Goal: Task Accomplishment & Management: Manage account settings

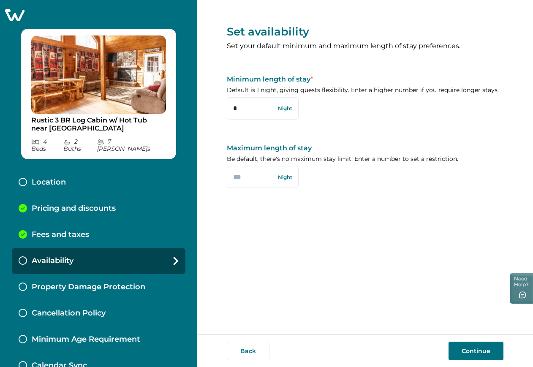
click at [6, 16] on icon at bounding box center [14, 15] width 19 height 12
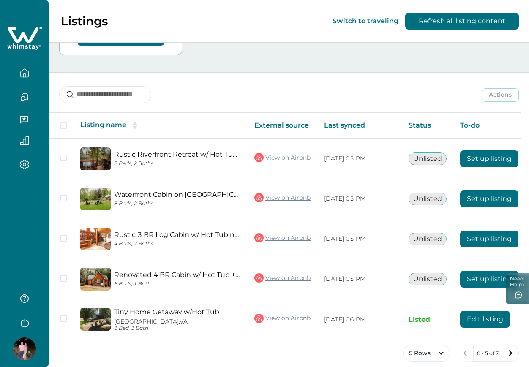
scroll to position [165, 0]
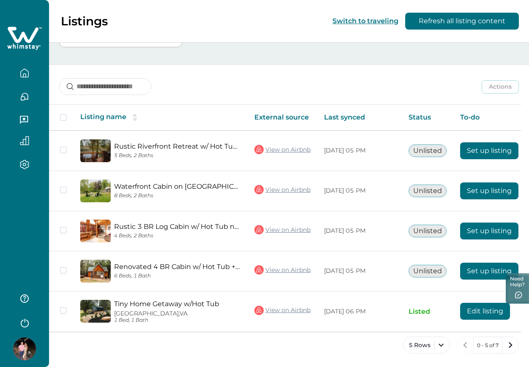
click at [23, 317] on icon "button" at bounding box center [24, 322] width 13 height 13
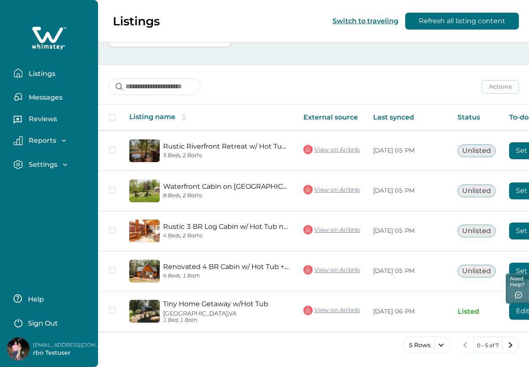
click at [23, 317] on icon "button" at bounding box center [18, 322] width 13 height 13
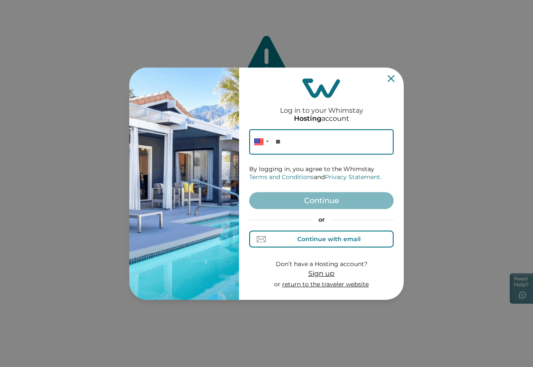
click at [296, 240] on div "Continue with email" at bounding box center [322, 239] width 78 height 9
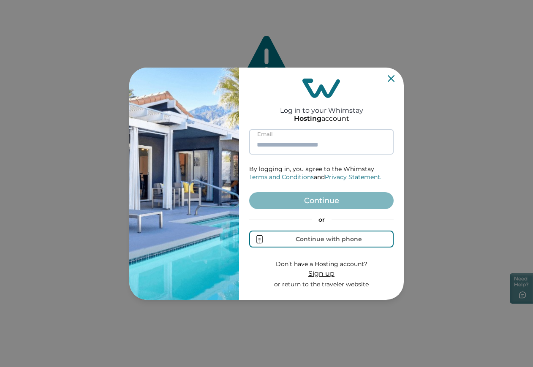
click at [321, 149] on input at bounding box center [321, 141] width 145 height 25
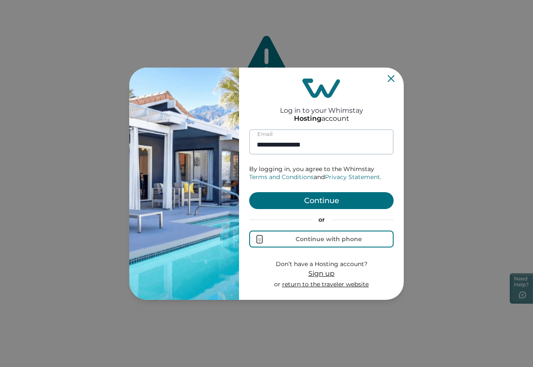
type input "**********"
click at [249, 192] on button "Continue" at bounding box center [321, 200] width 145 height 17
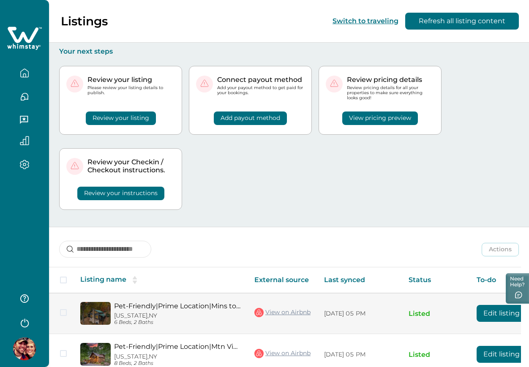
scroll to position [126, 0]
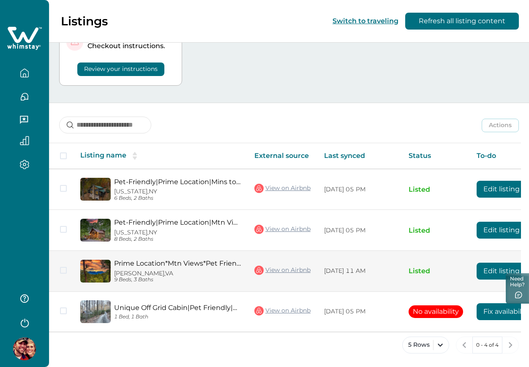
click at [497, 264] on button "Edit listing" at bounding box center [502, 271] width 50 height 17
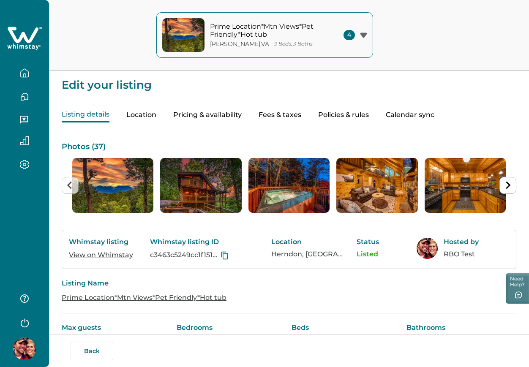
click at [34, 71] on button "button" at bounding box center [25, 73] width 36 height 17
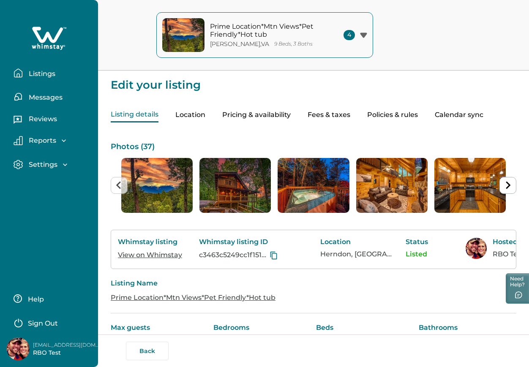
click at [34, 71] on p "Listings" at bounding box center [40, 74] width 29 height 8
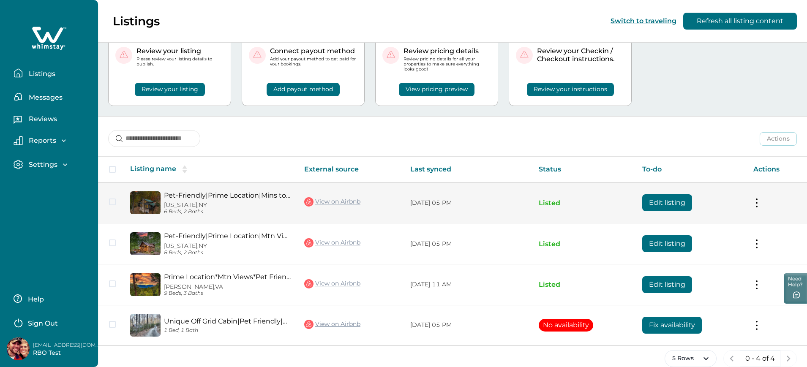
scroll to position [42, 0]
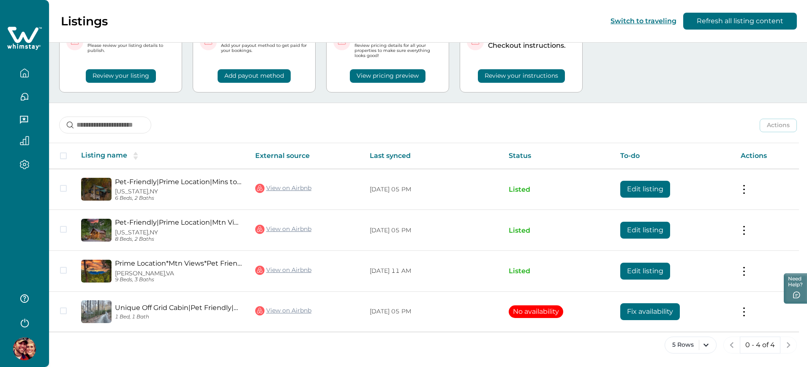
drag, startPoint x: 653, startPoint y: 95, endPoint x: 656, endPoint y: 81, distance: 14.6
click at [533, 81] on div "Review your listing Please review your listing details to publish. Review your …" at bounding box center [428, 58] width 738 height 89
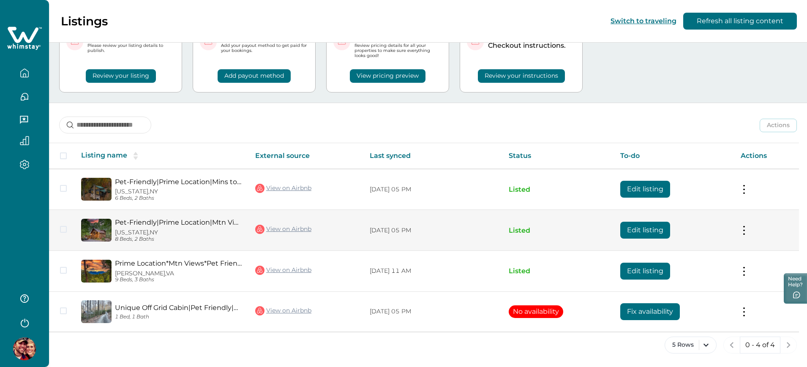
click at [533, 224] on button "Edit listing" at bounding box center [646, 230] width 50 height 17
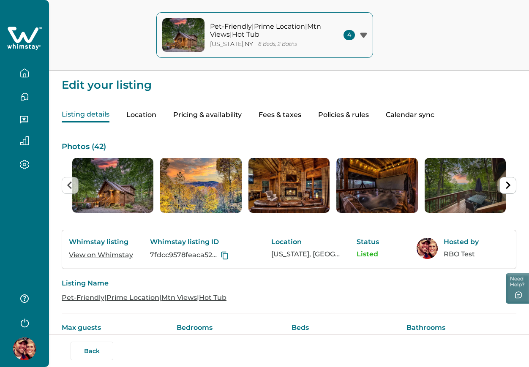
click at [419, 17] on div "Pet-Friendly|Prime Location|Mtn Views|Hot Tub New York , NY 8 Beds, 2 Baths 4 P…" at bounding box center [264, 35] width 529 height 71
